Goal: Use online tool/utility

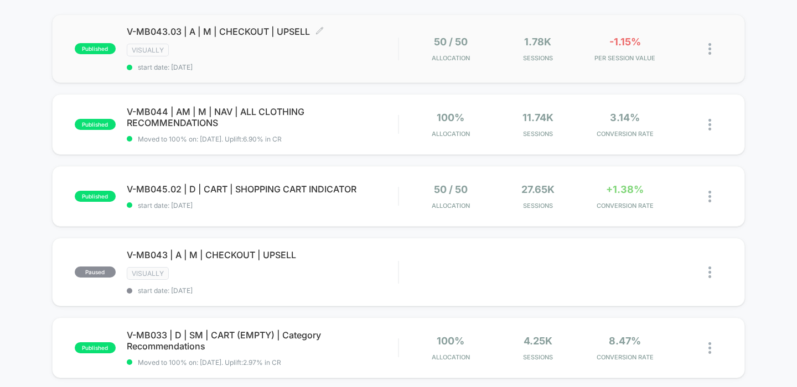
scroll to position [110, 0]
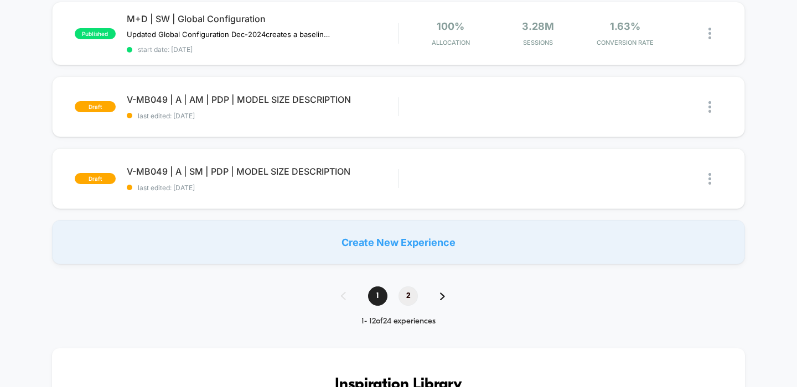
click at [411, 297] on span "2" at bounding box center [407, 296] width 19 height 19
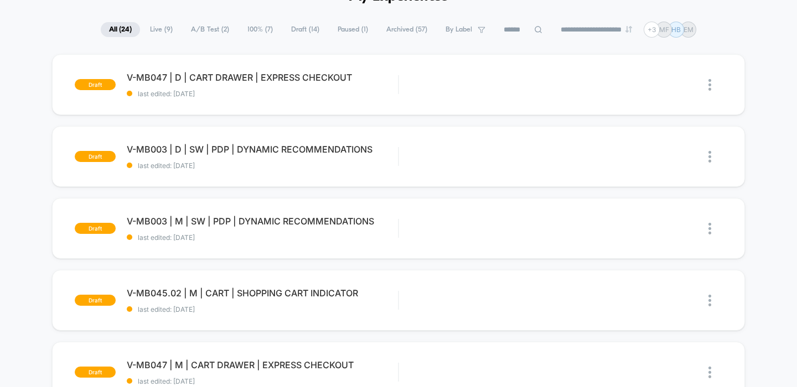
scroll to position [65, 0]
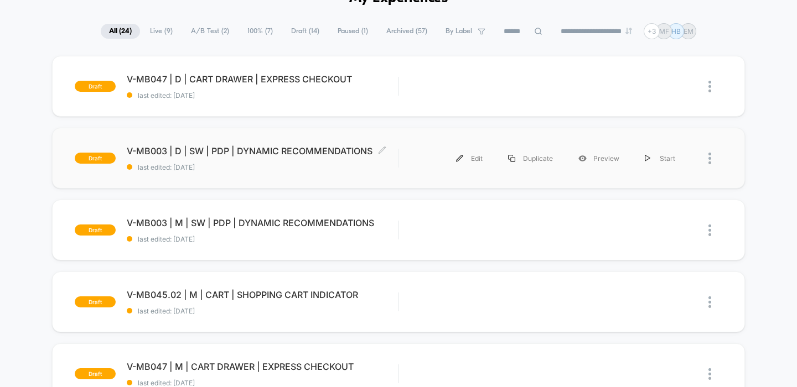
click at [325, 146] on span "V-MB003 | D | SW | PDP | DYNAMIC RECOMMENDATIONS Click to edit experience detai…" at bounding box center [263, 151] width 272 height 11
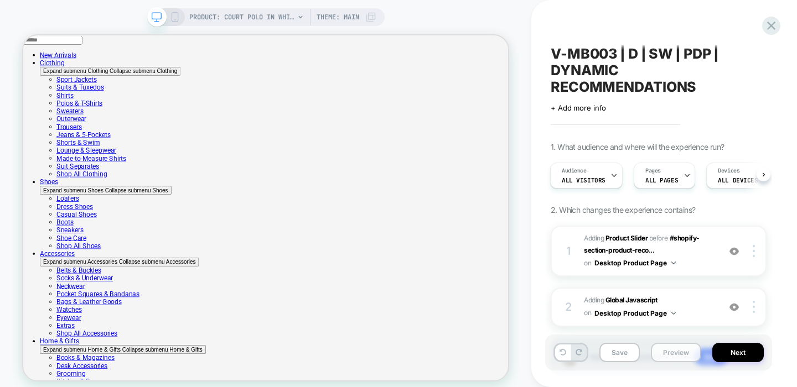
click at [681, 357] on button "Preview" at bounding box center [676, 352] width 50 height 19
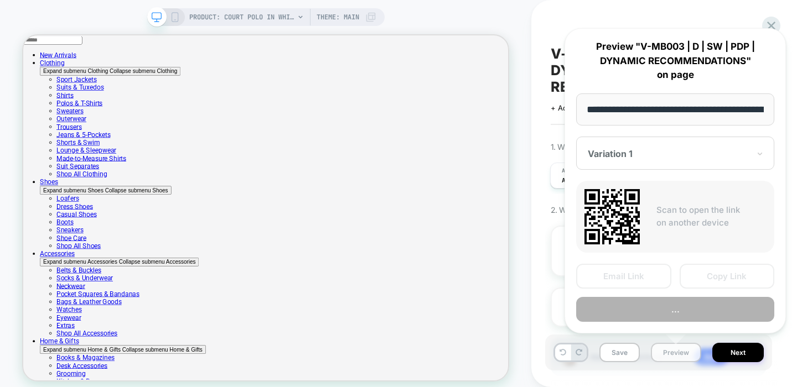
scroll to position [0, 299]
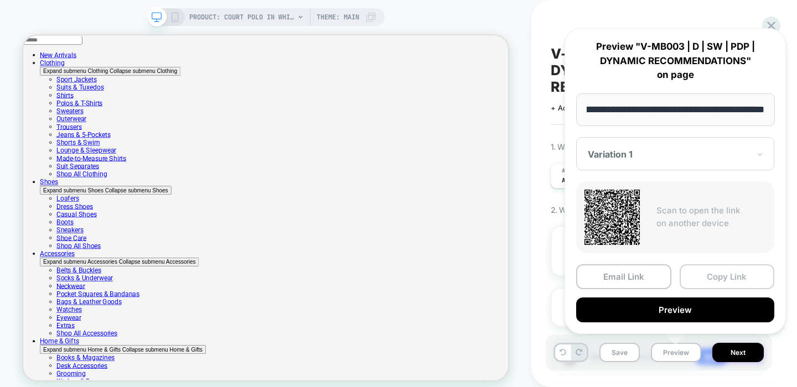
click at [704, 282] on button "Copy Link" at bounding box center [727, 277] width 95 height 25
